Goal: Find specific page/section: Find specific page/section

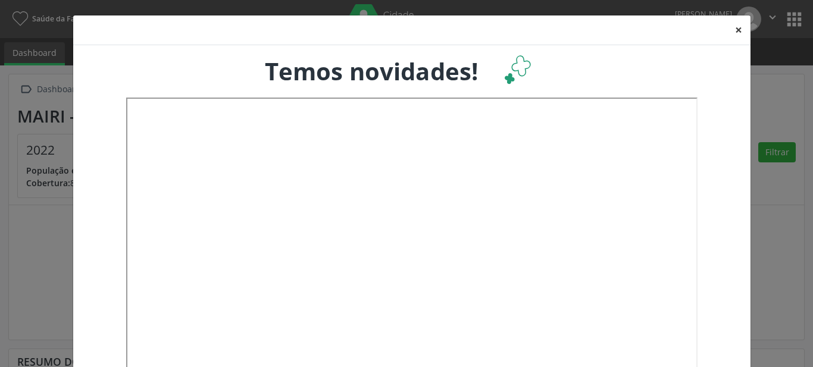
click at [739, 30] on button "×" at bounding box center [739, 29] width 24 height 29
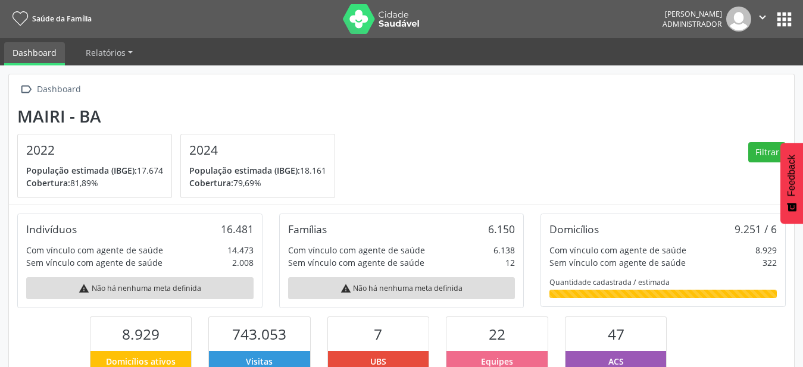
click at [789, 15] on button "apps" at bounding box center [784, 19] width 21 height 21
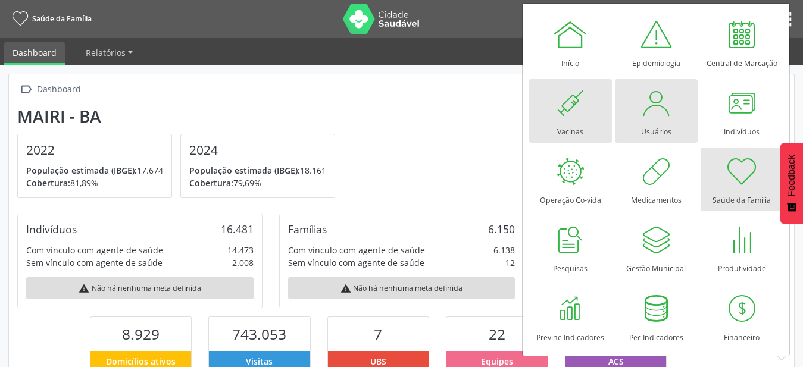
scroll to position [198, 262]
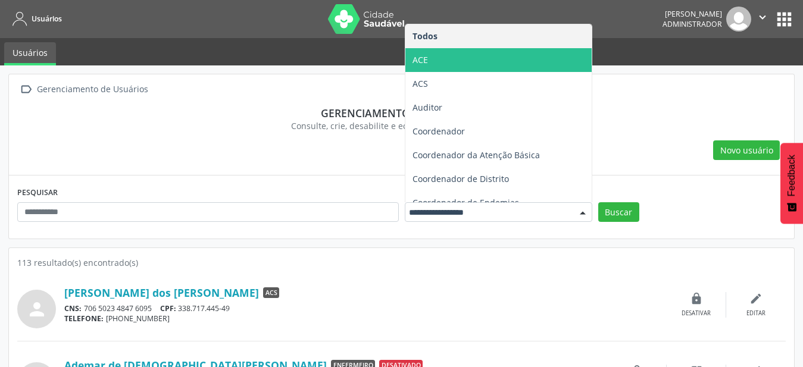
click at [499, 54] on span "ACE" at bounding box center [498, 60] width 186 height 24
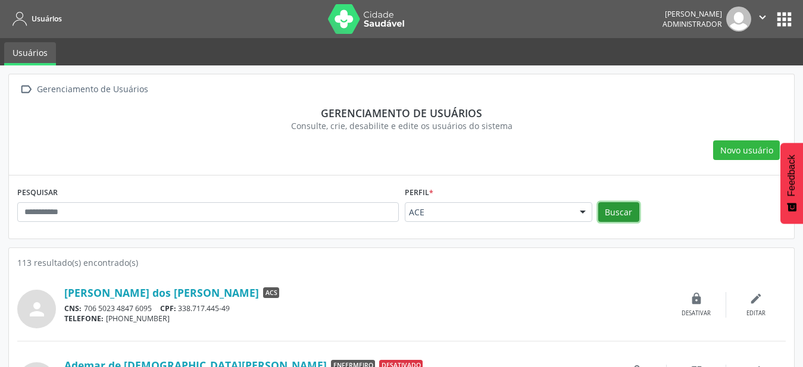
click at [626, 213] on button "Buscar" at bounding box center [618, 212] width 41 height 20
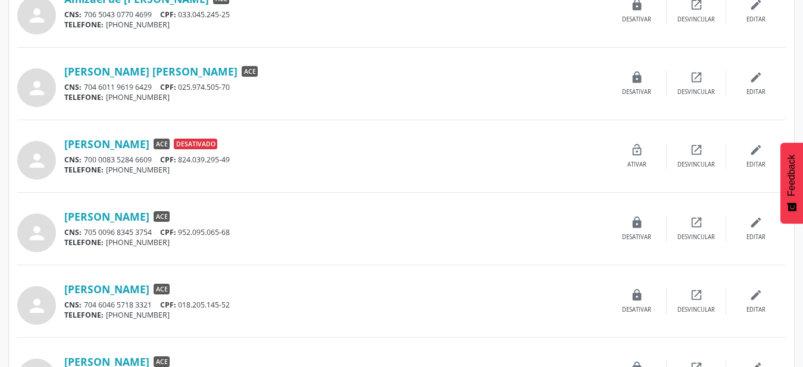
scroll to position [364, 0]
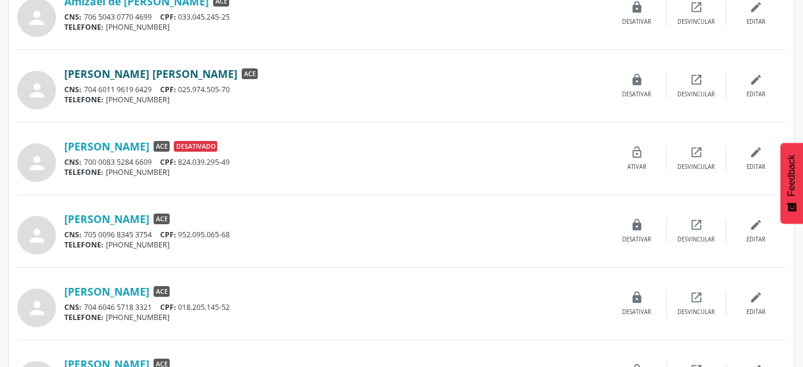
click at [189, 74] on link "[PERSON_NAME] [PERSON_NAME]" at bounding box center [150, 73] width 173 height 13
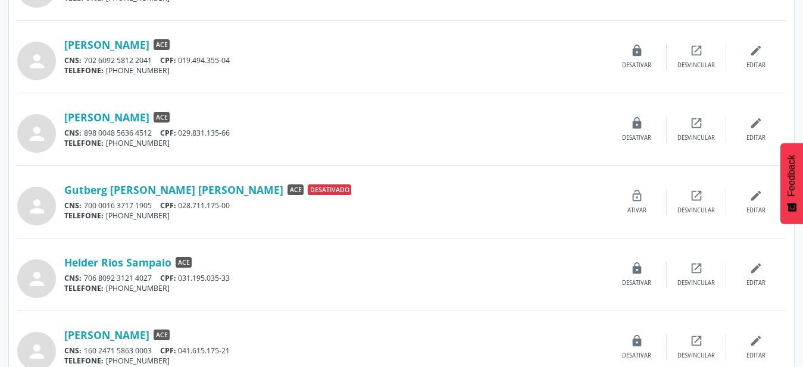
scroll to position [789, 0]
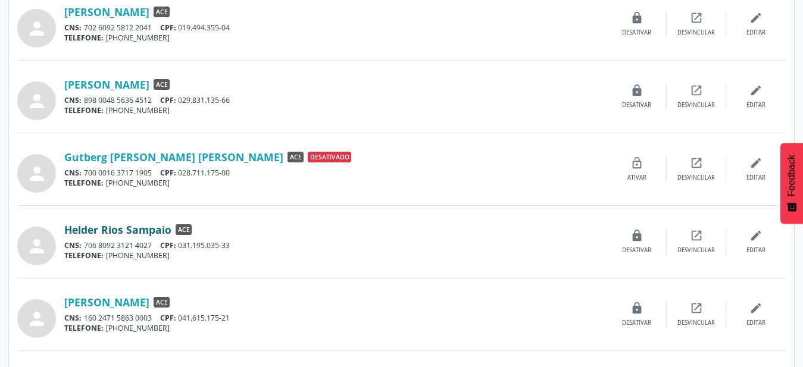
click at [103, 229] on link "Helder Rios Sampaio" at bounding box center [117, 229] width 107 height 13
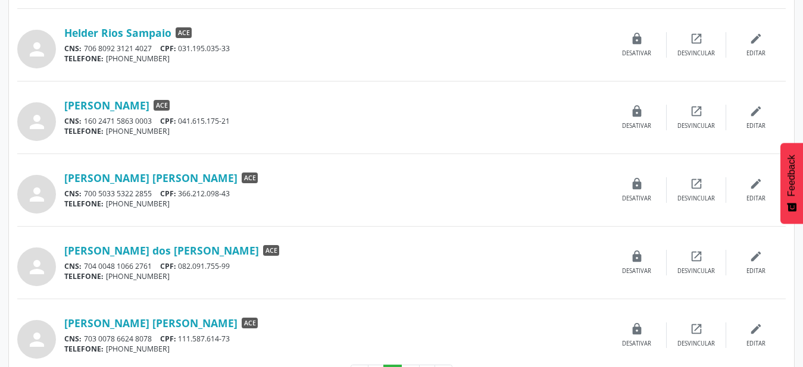
scroll to position [1030, 0]
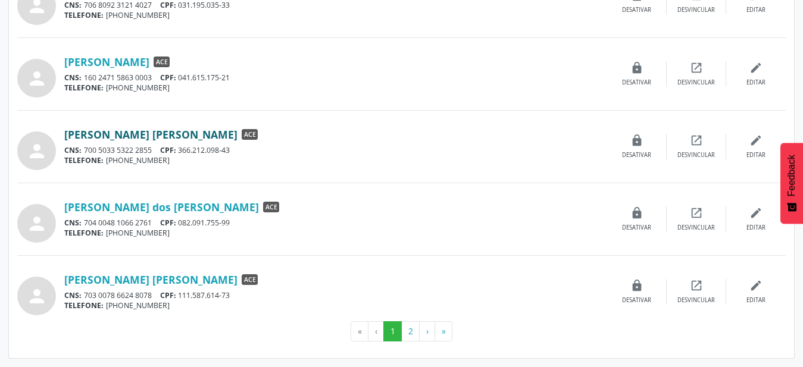
click at [171, 133] on link "[PERSON_NAME] [PERSON_NAME]" at bounding box center [150, 134] width 173 height 13
click at [411, 331] on button "2" at bounding box center [410, 331] width 18 height 20
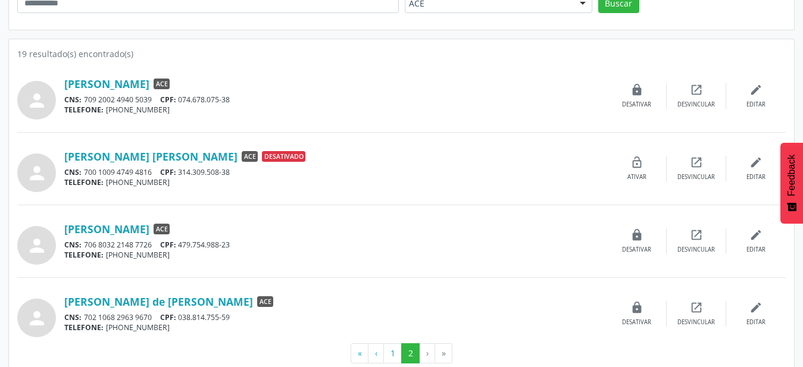
scroll to position [231, 0]
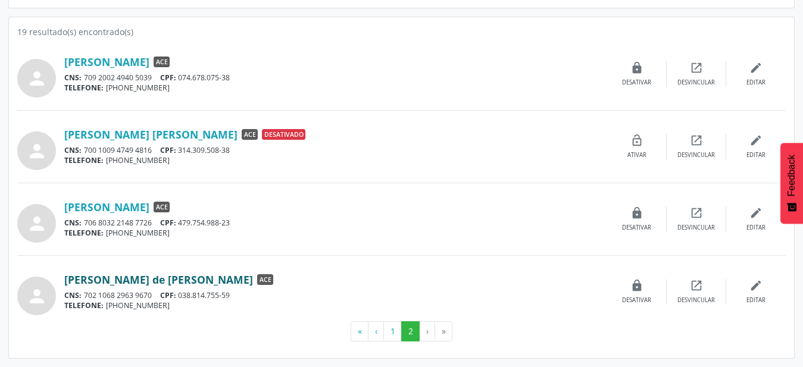
click at [161, 278] on link "[PERSON_NAME] de [PERSON_NAME]" at bounding box center [158, 279] width 189 height 13
